Goal: Communication & Community: Connect with others

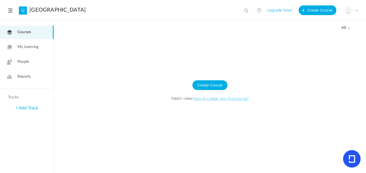
click at [21, 8] on link "U" at bounding box center [23, 10] width 8 height 8
click at [210, 89] on button "Create Course" at bounding box center [210, 85] width 35 height 10
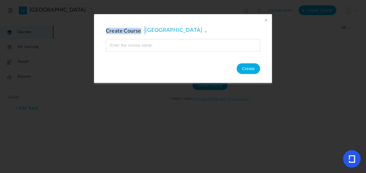
click at [268, 17] on div "Create Course [GEOGRAPHIC_DATA] [GEOGRAPHIC_DATA] Create" at bounding box center [183, 48] width 178 height 69
click at [264, 18] on span at bounding box center [266, 20] width 6 height 6
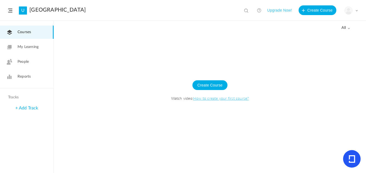
click at [348, 11] on img at bounding box center [349, 11] width 8 height 8
click at [321, 21] on link "My Profile" at bounding box center [332, 24] width 51 height 10
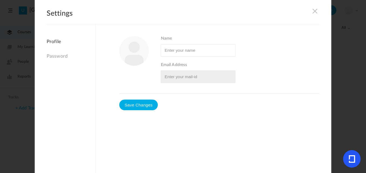
type input "[PERSON_NAME]"
type input "[PERSON_NAME][EMAIL_ADDRESS][DOMAIN_NAME]"
click at [48, 53] on link "Password" at bounding box center [71, 57] width 49 height 12
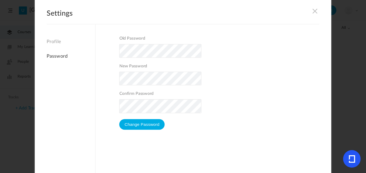
click at [50, 42] on link "Profile" at bounding box center [71, 43] width 49 height 9
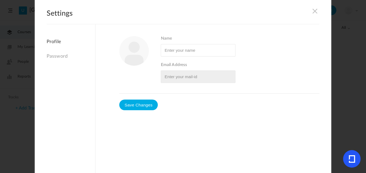
type input "[PERSON_NAME]"
type input "[PERSON_NAME][EMAIL_ADDRESS][DOMAIN_NAME]"
click at [309, 10] on h2 "Settings" at bounding box center [183, 16] width 273 height 15
click at [310, 14] on h2 "Settings" at bounding box center [183, 16] width 273 height 15
click at [312, 11] on span at bounding box center [315, 11] width 6 height 6
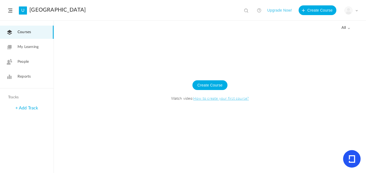
click at [25, 48] on span "My Learning" at bounding box center [28, 47] width 21 height 6
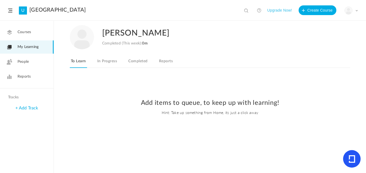
click at [110, 66] on link "In Progress" at bounding box center [107, 63] width 22 height 10
click at [133, 62] on link "Completed" at bounding box center [137, 63] width 21 height 10
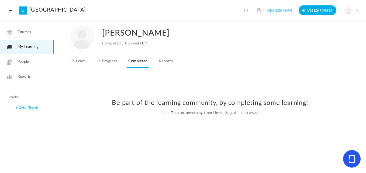
drag, startPoint x: 167, startPoint y: 62, endPoint x: 154, endPoint y: 63, distance: 13.2
click at [167, 62] on link "Reports" at bounding box center [166, 63] width 16 height 10
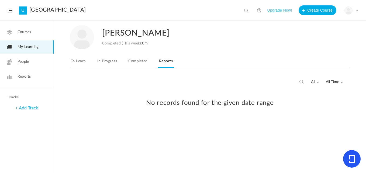
click at [81, 59] on link "To Learn" at bounding box center [78, 63] width 17 height 10
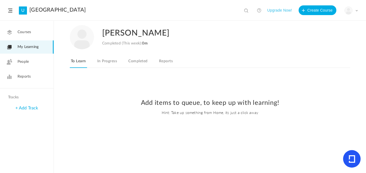
click at [9, 60] on icon at bounding box center [9, 62] width 5 height 6
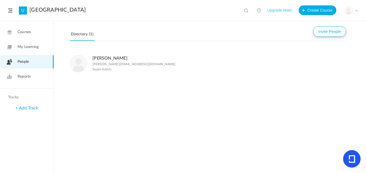
click at [326, 30] on button "Invite People" at bounding box center [330, 31] width 33 height 10
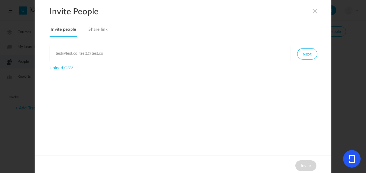
click at [92, 29] on link "Share link" at bounding box center [98, 31] width 22 height 11
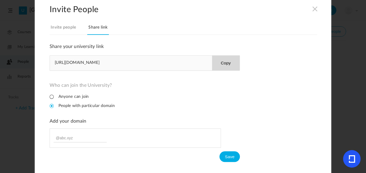
scroll to position [2, 0]
click at [73, 29] on link "Invite people" at bounding box center [64, 28] width 28 height 11
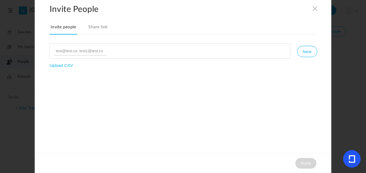
click at [313, 10] on span at bounding box center [315, 9] width 6 height 6
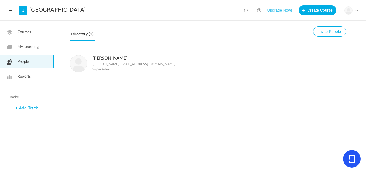
click at [40, 107] on div "+ Add Track" at bounding box center [27, 109] width 54 height 12
click at [32, 109] on link "+ Add Track" at bounding box center [26, 108] width 23 height 4
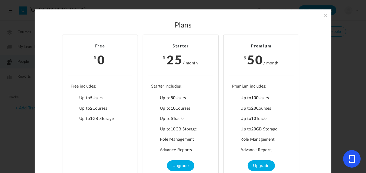
click at [326, 13] on span at bounding box center [326, 15] width 6 height 6
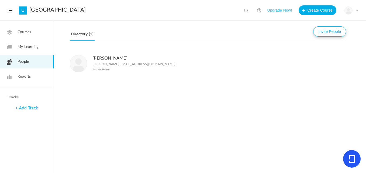
click at [318, 34] on button "Invite People" at bounding box center [330, 31] width 33 height 10
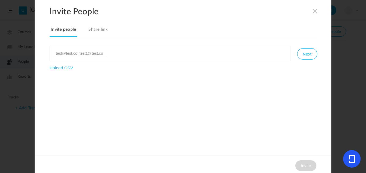
click at [314, 13] on span at bounding box center [315, 11] width 6 height 6
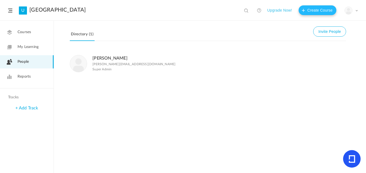
click at [314, 12] on button "Create Course" at bounding box center [318, 10] width 38 height 10
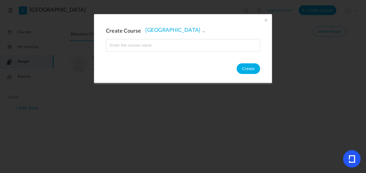
click at [264, 20] on span at bounding box center [266, 20] width 6 height 6
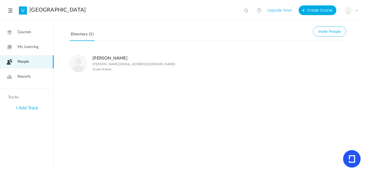
click at [277, 10] on button "Upgrade Now!" at bounding box center [279, 10] width 25 height 10
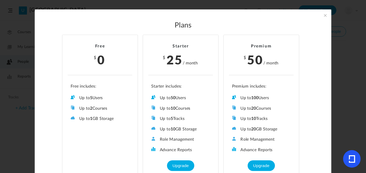
click at [327, 13] on span at bounding box center [326, 15] width 6 height 6
